Goal: Communication & Community: Answer question/provide support

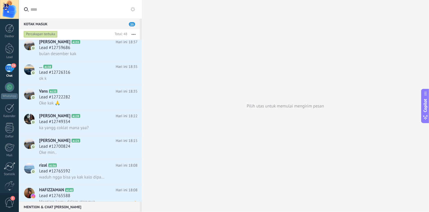
scroll to position [331, 0]
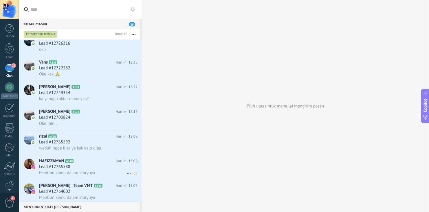
click at [122, 170] on div "Lead #12765588" at bounding box center [88, 167] width 99 height 6
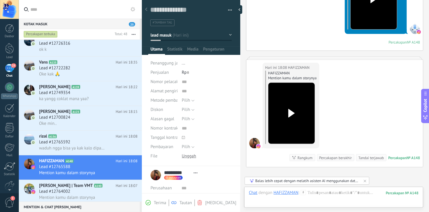
scroll to position [171, 0]
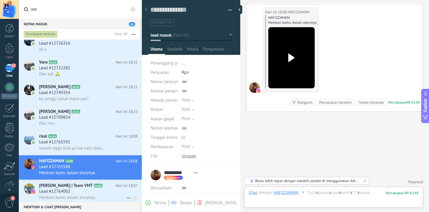
click at [79, 194] on div "Lead #12764002" at bounding box center [88, 191] width 99 height 6
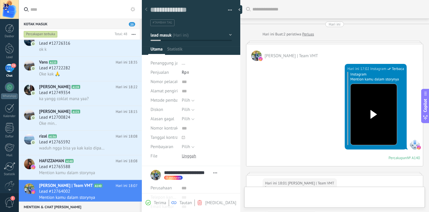
type textarea "**********"
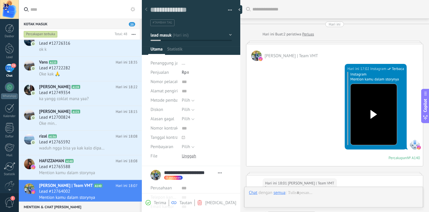
scroll to position [274, 0]
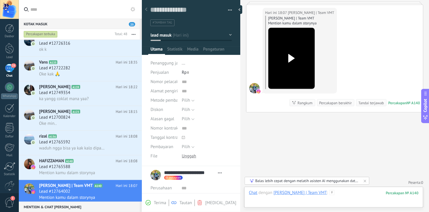
click at [340, 196] on div at bounding box center [334, 198] width 170 height 17
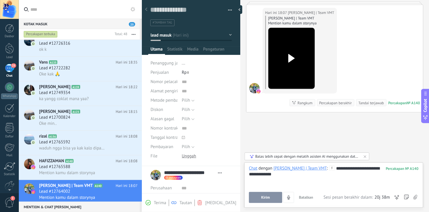
click at [403, 196] on div "Kirim Batalkan Lacak klik link ? Kecilkan link panjang dan lacak klik: Saat dia…" at bounding box center [334, 197] width 170 height 11
click at [406, 196] on div at bounding box center [409, 199] width 26 height 19
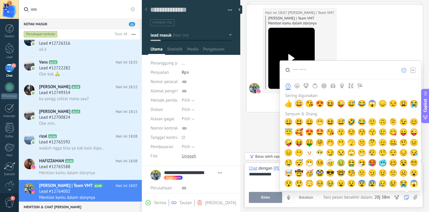
click at [298, 103] on span "😀" at bounding box center [299, 103] width 9 height 8
click at [292, 104] on span "👍" at bounding box center [289, 103] width 9 height 8
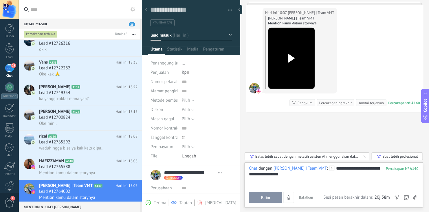
click at [264, 176] on div "**********" at bounding box center [334, 176] width 170 height 22
click at [270, 200] on button "Kirim" at bounding box center [265, 197] width 33 height 11
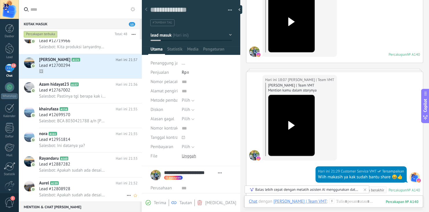
scroll to position [0, 0]
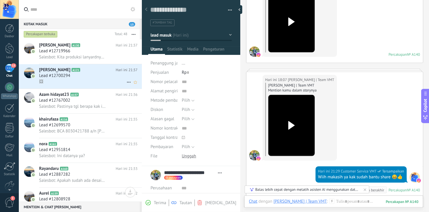
click at [99, 81] on div "🖼" at bounding box center [88, 82] width 99 height 6
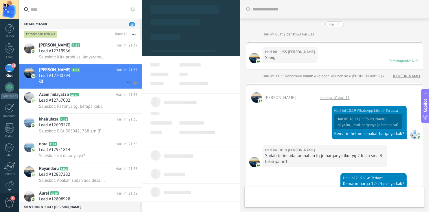
type textarea "**********"
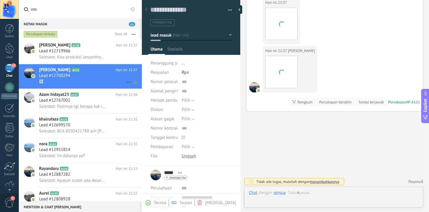
scroll to position [8, 0]
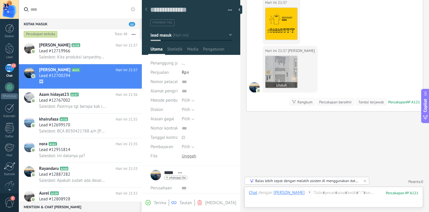
click at [275, 70] on img at bounding box center [282, 72] width 32 height 32
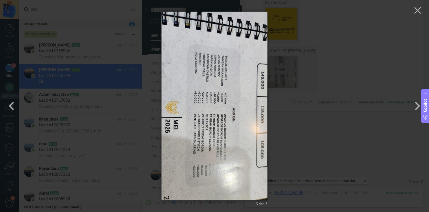
click at [313, 80] on div "3 dari 3" at bounding box center [214, 106] width 429 height 212
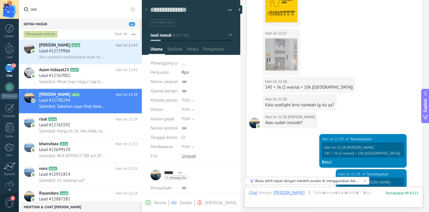
scroll to position [508, 0]
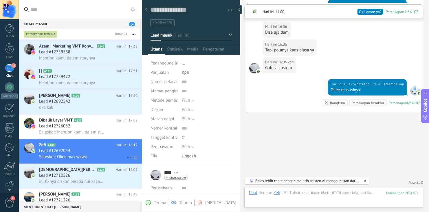
scroll to position [464, 0]
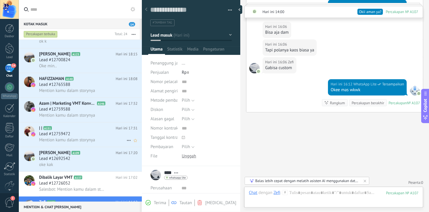
click at [116, 137] on div "Lead #12759472" at bounding box center [88, 134] width 99 height 6
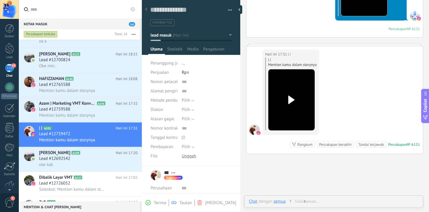
scroll to position [113, 0]
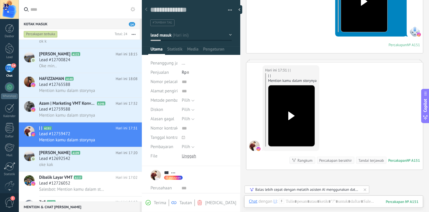
click at [302, 110] on div at bounding box center [292, 115] width 32 height 43
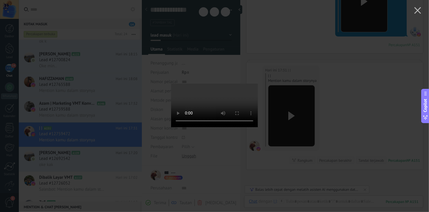
click at [344, 121] on div at bounding box center [214, 106] width 429 height 212
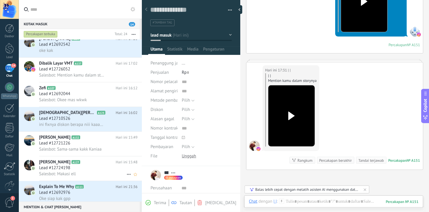
scroll to position [666, 0]
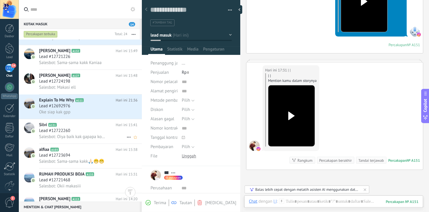
click at [98, 142] on div "Silvi A131 Hari ini 15:41 Lead #12722260 Salesbot: Oiya baik kak gapapa kokkk, …" at bounding box center [90, 131] width 103 height 24
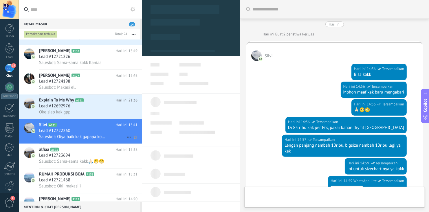
type textarea "**********"
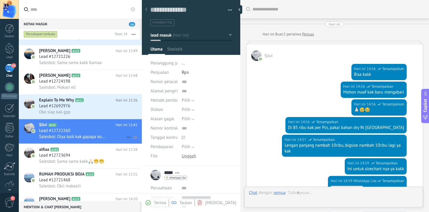
scroll to position [8, 0]
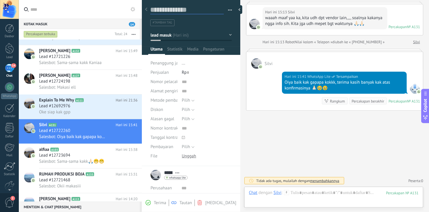
click at [176, 8] on textarea at bounding box center [187, 10] width 74 height 9
